Goal: Information Seeking & Learning: Learn about a topic

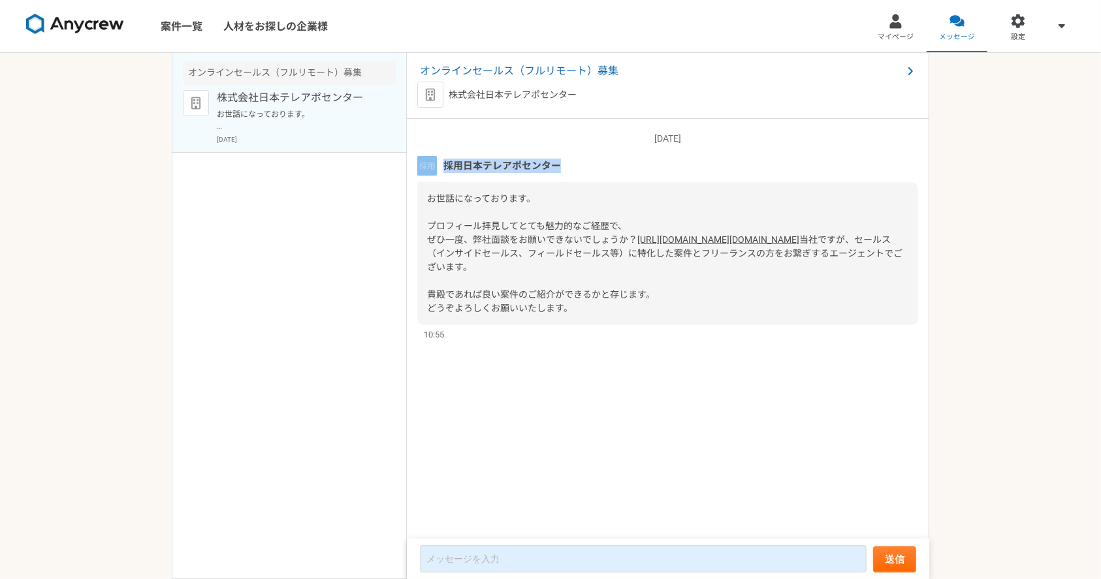
drag, startPoint x: 570, startPoint y: 165, endPoint x: 428, endPoint y: 163, distance: 141.8
click at [428, 163] on div "採用日本テレアポセンター" at bounding box center [667, 166] width 501 height 20
click at [543, 215] on div "お世話になっております。 プロフィール拝見してとても魅力的なご経歴で、 ぜひ一度、弊社面談をお願いできないでしょうか？ [URL][DOMAIN_NAME][…" at bounding box center [667, 253] width 501 height 143
drag, startPoint x: 580, startPoint y: 170, endPoint x: 449, endPoint y: 171, distance: 130.6
click at [449, 171] on div "採用日本テレアポセンター" at bounding box center [667, 166] width 501 height 20
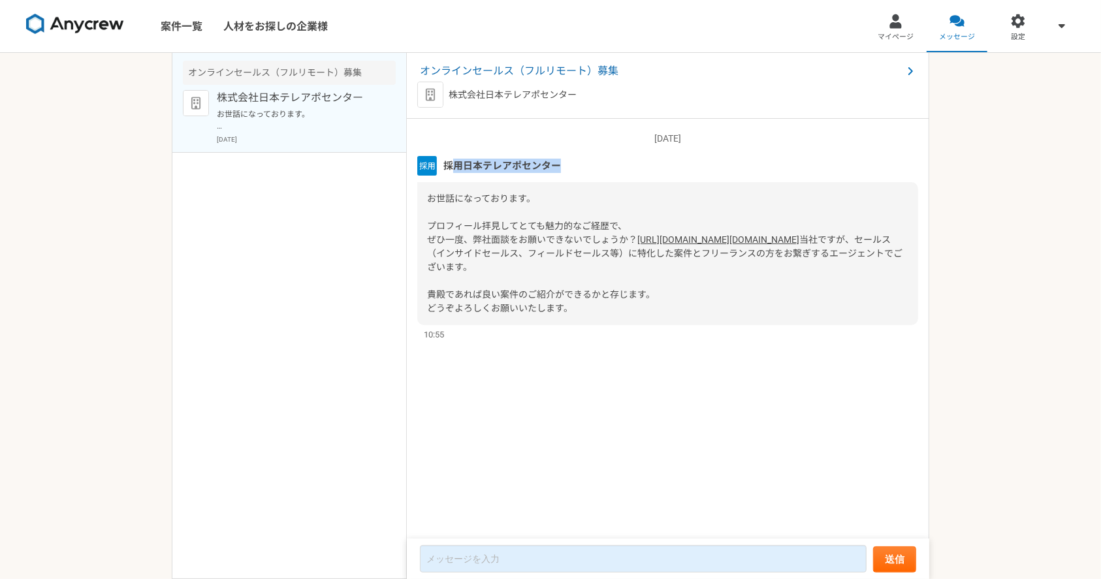
click at [583, 158] on div "採用日本テレアポセンター" at bounding box center [667, 166] width 501 height 20
drag, startPoint x: 577, startPoint y: 163, endPoint x: 447, endPoint y: 171, distance: 130.2
click at [447, 171] on div "採用日本テレアポセンター" at bounding box center [667, 166] width 501 height 20
click at [450, 182] on div "お世話になっております。 プロフィール拝見してとても魅力的なご経歴で、 ぜひ一度、弊社面談をお願いできないでしょうか？ [URL][DOMAIN_NAME][…" at bounding box center [667, 253] width 501 height 143
drag, startPoint x: 572, startPoint y: 170, endPoint x: 460, endPoint y: 157, distance: 112.4
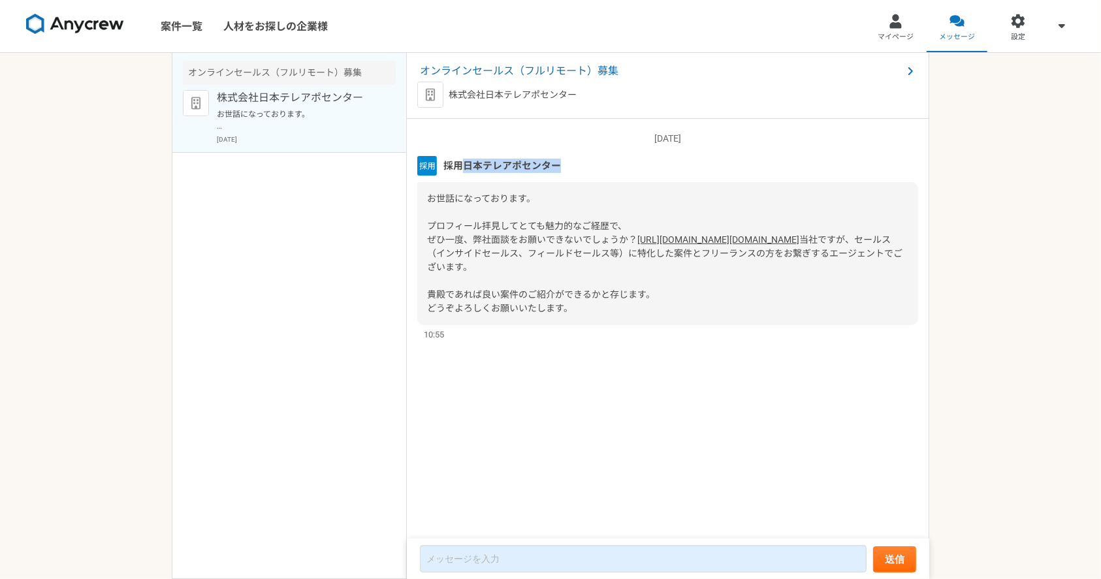
click at [460, 157] on div "採用日本テレアポセンター" at bounding box center [667, 166] width 501 height 20
click at [329, 370] on div "オンラインセールス（フルリモート）募集 株式会社日本テレアポセンター お世話になっております。 プロフィール拝見してとても魅力的なご経歴で、 ぜひ一度、弊社面…" at bounding box center [289, 316] width 235 height 526
click at [87, 99] on div "案件一覧 人材をお探しの企業様 マイページ メッセージ 設定 オンラインセールス（フルリモート）募集 株式会社日本テレアポセンター お世話になっております。 …" at bounding box center [550, 289] width 1101 height 579
click at [587, 11] on nav "案件一覧 人材をお探しの企業様 マイページ メッセージ 設定" at bounding box center [550, 26] width 1101 height 52
